Goal: Entertainment & Leisure: Consume media (video, audio)

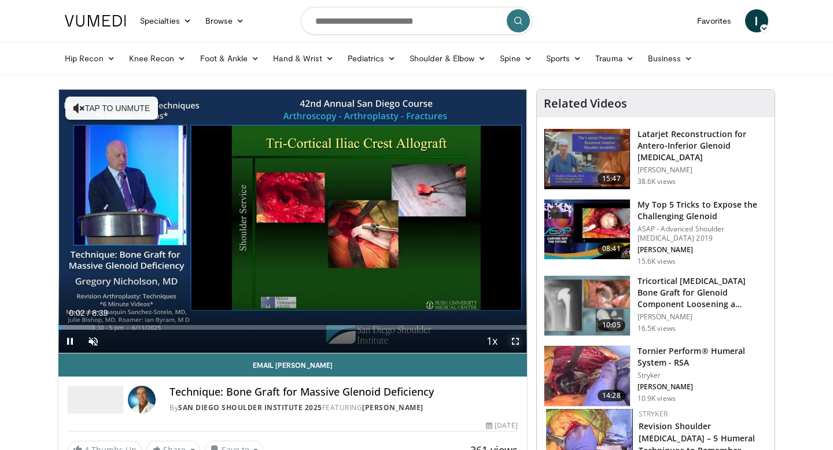
click at [515, 341] on span "Video Player" at bounding box center [515, 341] width 23 height 23
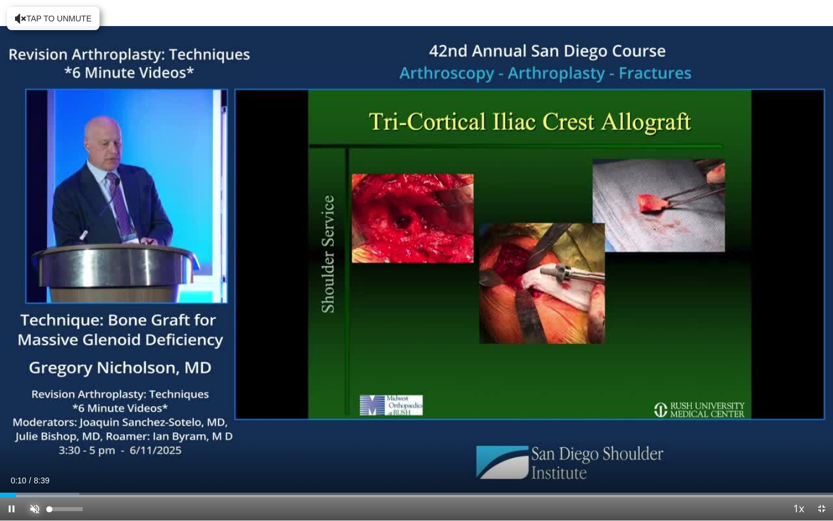
click at [35, 450] on span "Video Player" at bounding box center [34, 508] width 23 height 23
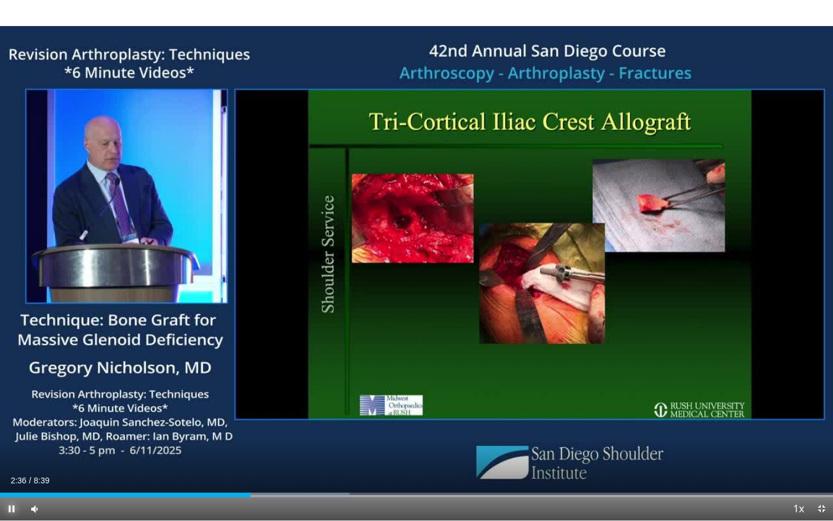
click at [10, 450] on span "Video Player" at bounding box center [11, 508] width 23 height 23
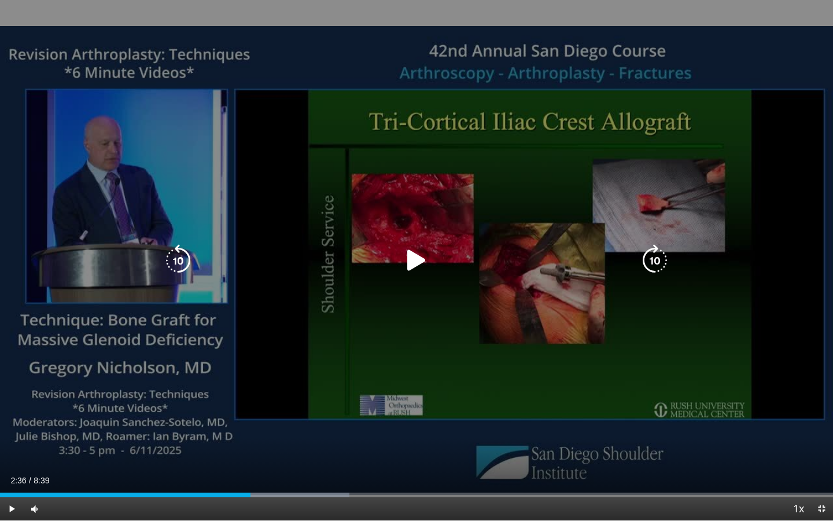
click at [424, 257] on icon "Video Player" at bounding box center [417, 260] width 32 height 32
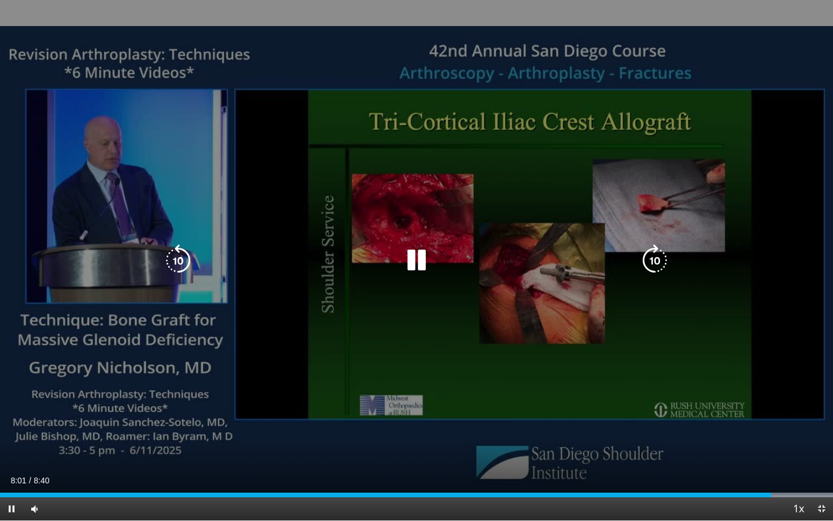
click at [802, 292] on div "10 seconds Tap to unmute" at bounding box center [416, 260] width 833 height 520
click at [422, 266] on icon "Video Player" at bounding box center [417, 260] width 32 height 32
click at [792, 175] on div "10 seconds Tap to unmute" at bounding box center [416, 260] width 833 height 520
click at [413, 258] on icon "Video Player" at bounding box center [417, 260] width 32 height 32
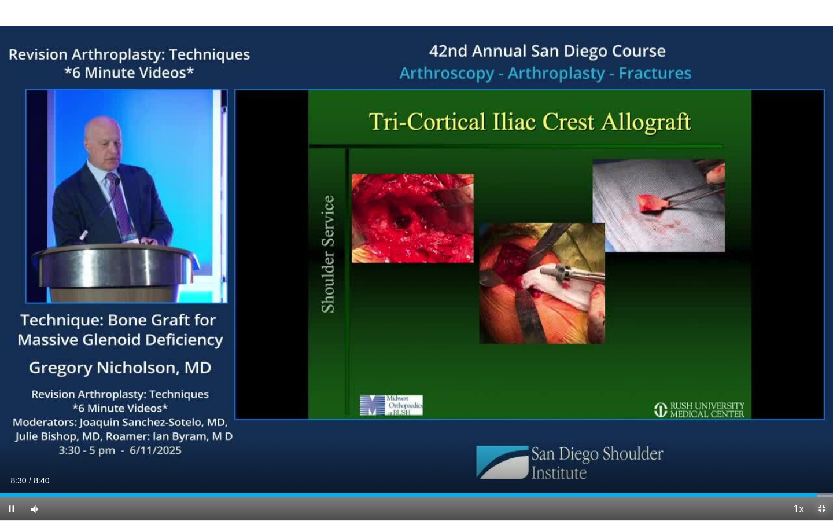
click at [821, 450] on span "Video Player" at bounding box center [821, 508] width 23 height 23
